Goal: Transaction & Acquisition: Purchase product/service

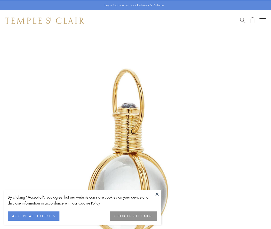
scroll to position [135, 0]
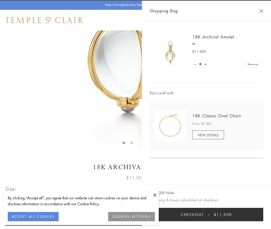
click at [206, 215] on button "Checkout $11,000" at bounding box center [207, 214] width 114 height 13
